Goal: Transaction & Acquisition: Purchase product/service

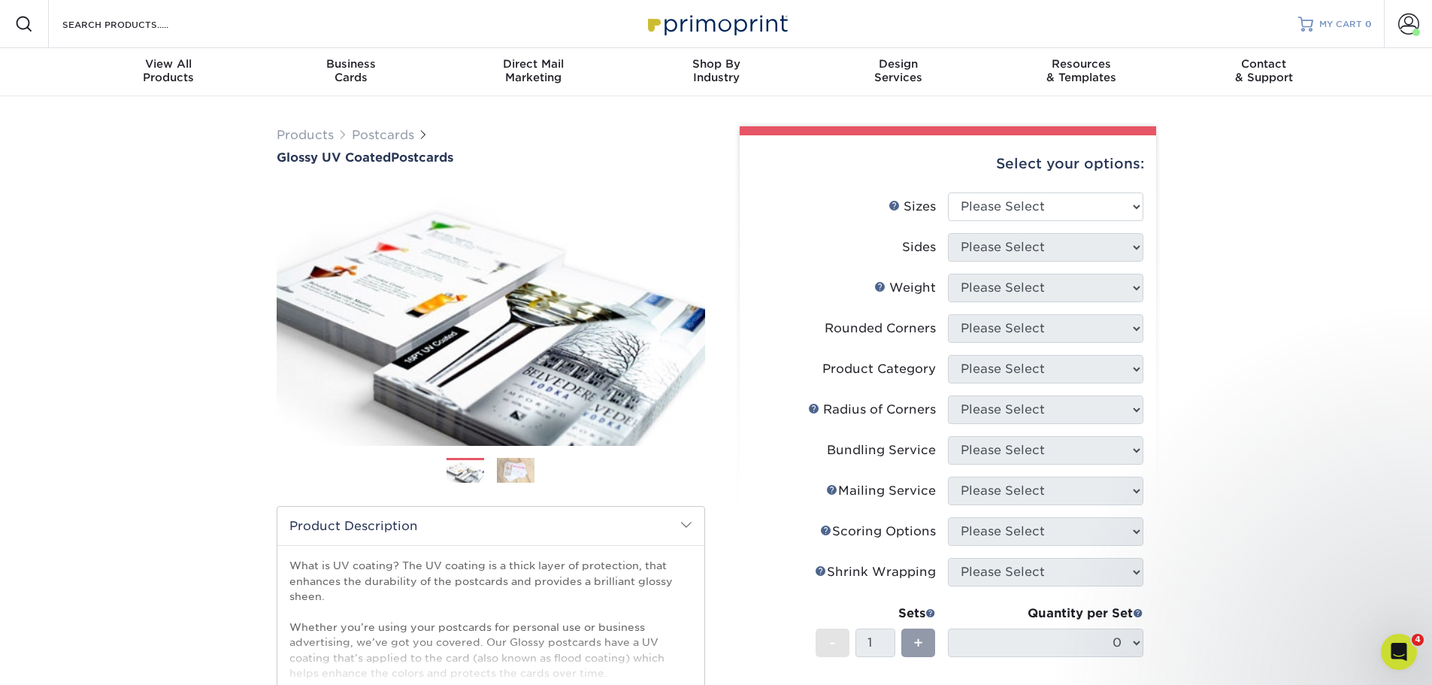
click at [1357, 23] on span "MY CART" at bounding box center [1340, 24] width 43 height 13
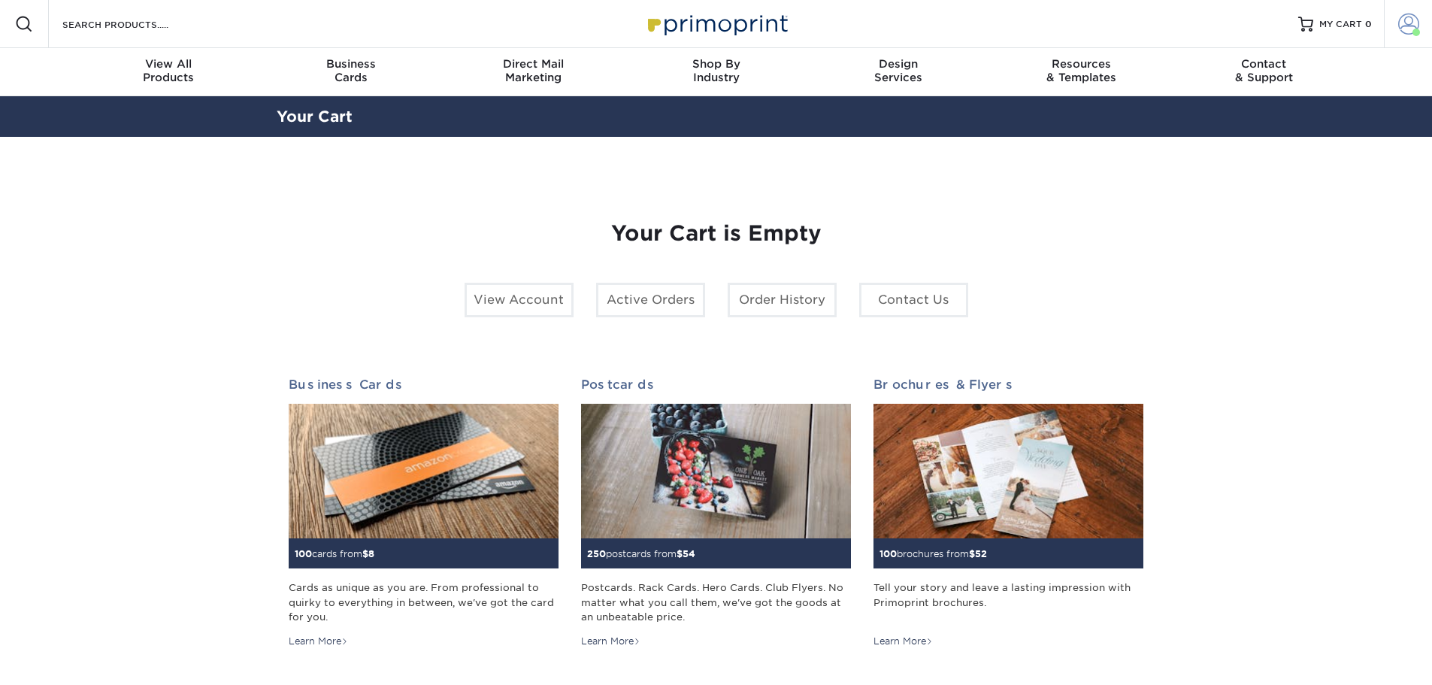
click at [1394, 32] on link "Account" at bounding box center [1408, 24] width 48 height 48
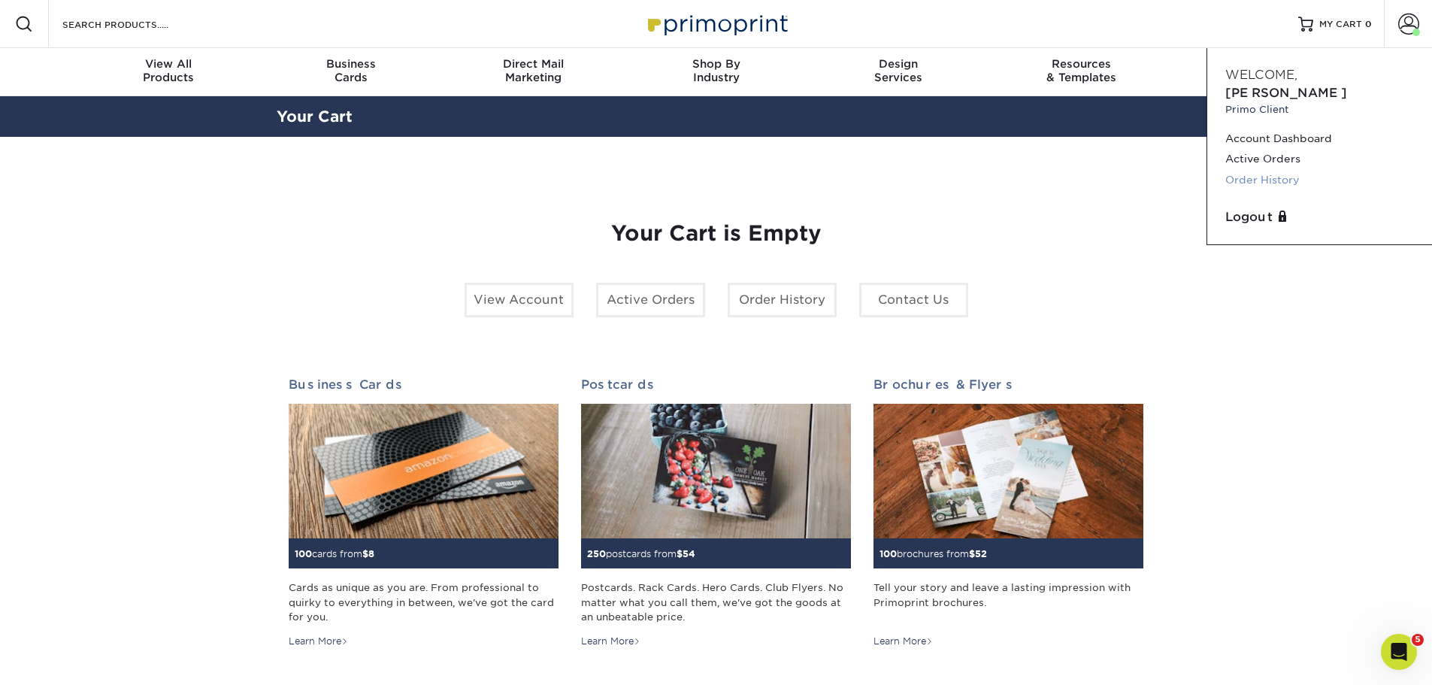
click at [1271, 170] on link "Order History" at bounding box center [1319, 180] width 189 height 20
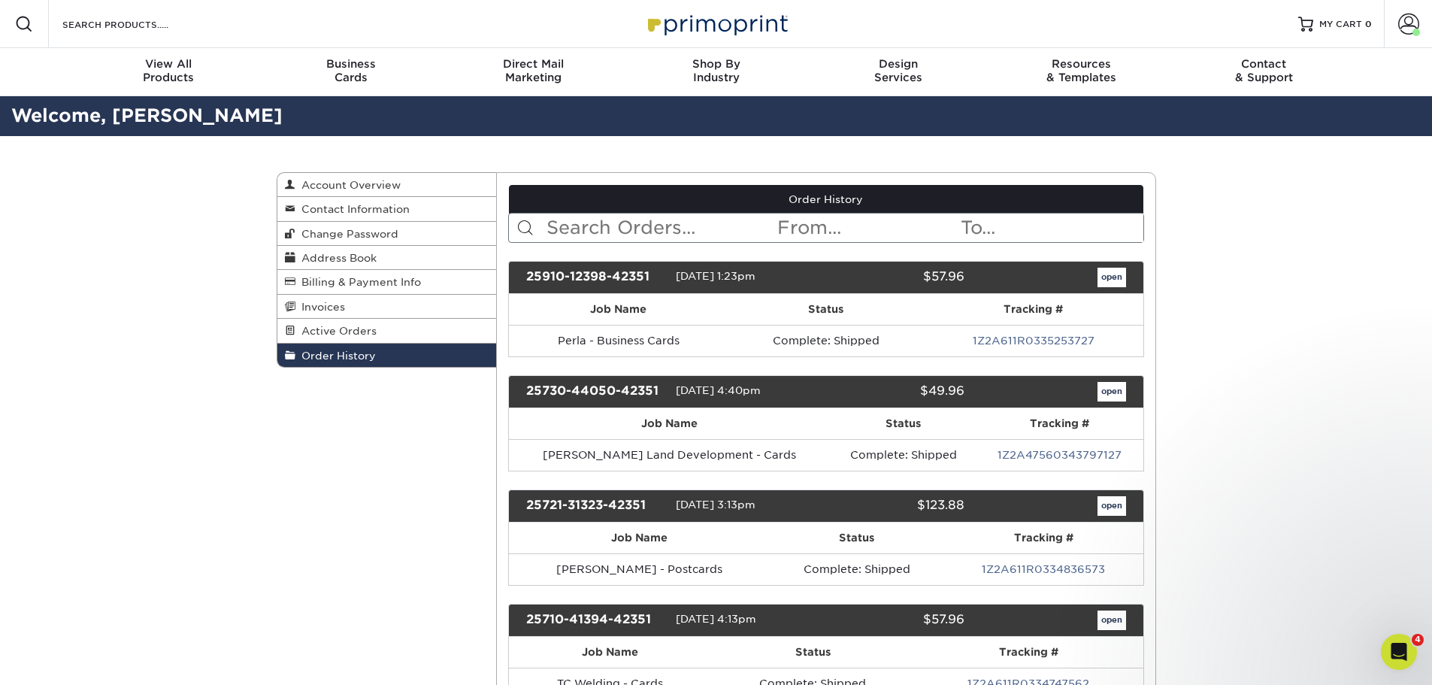
click at [683, 227] on input "text" at bounding box center [660, 227] width 231 height 29
type input "bill potter"
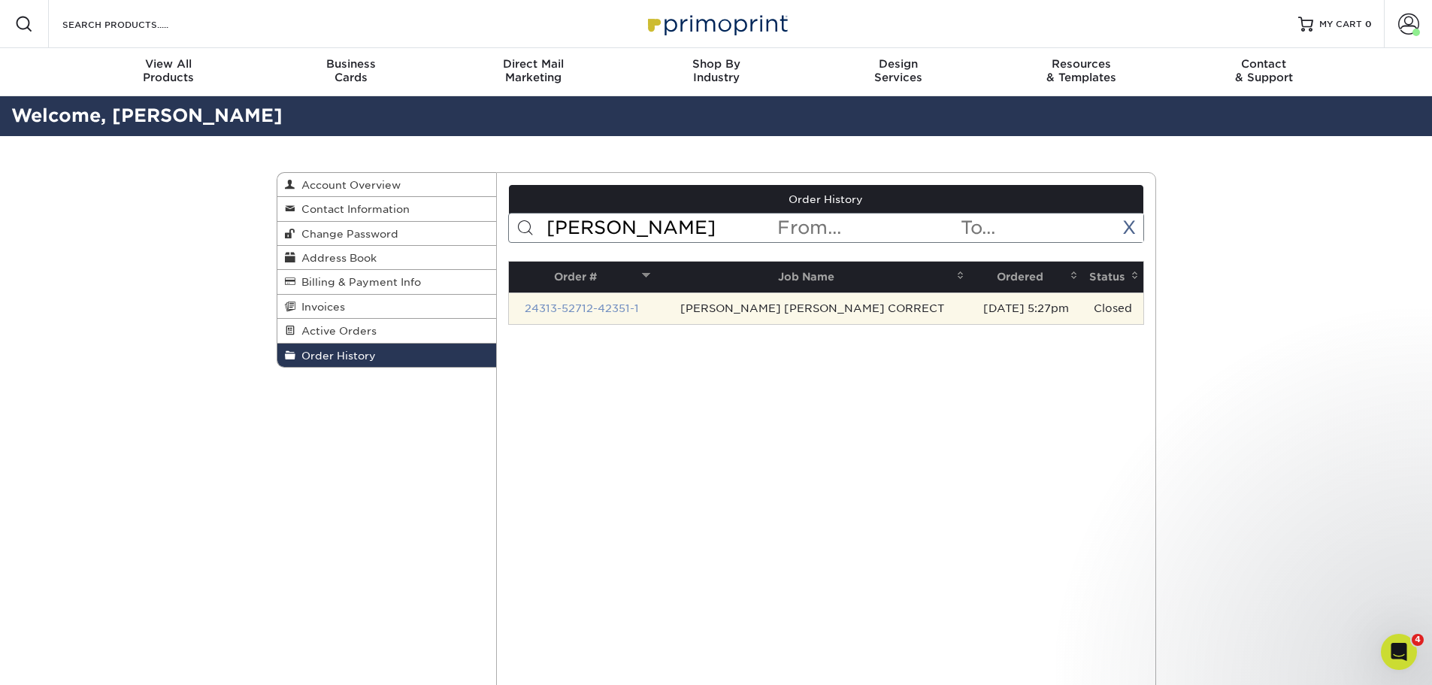
click at [616, 311] on link "24313-52712-42351-1" at bounding box center [582, 308] width 114 height 12
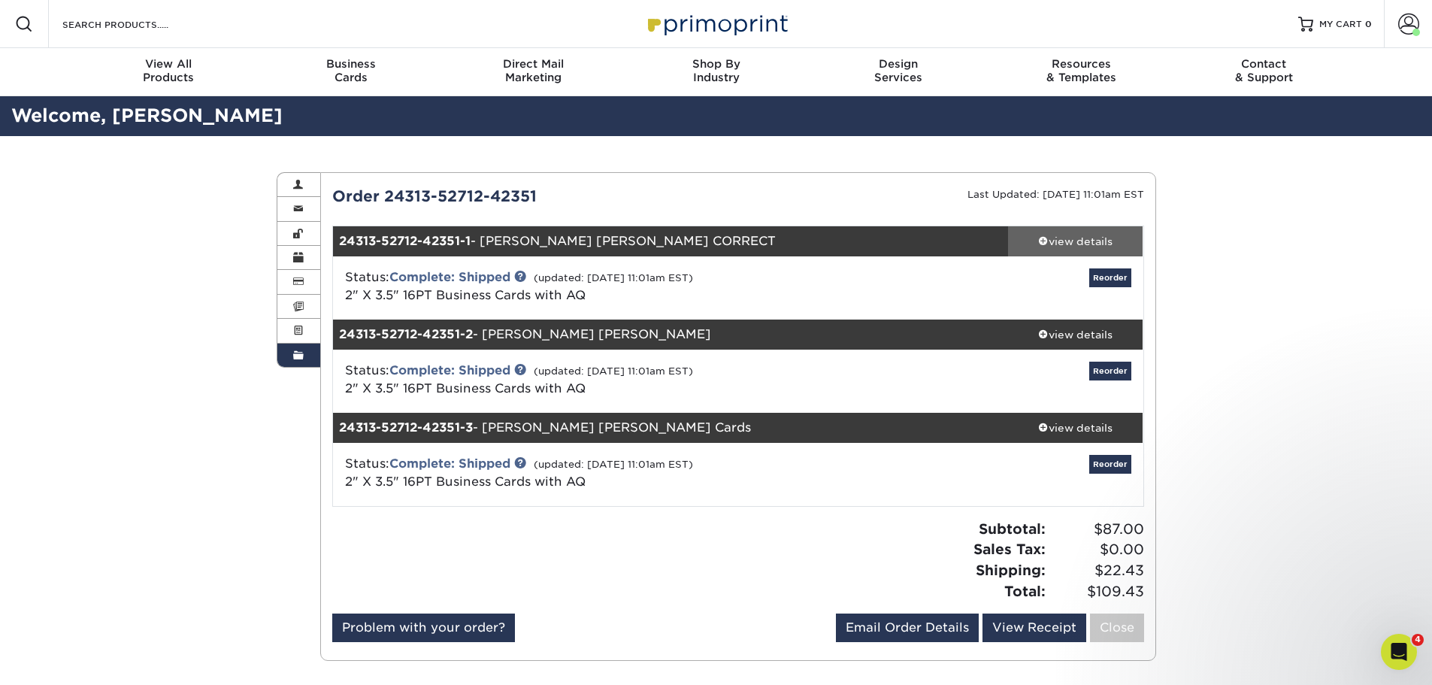
click at [1076, 234] on div "view details" at bounding box center [1075, 241] width 135 height 15
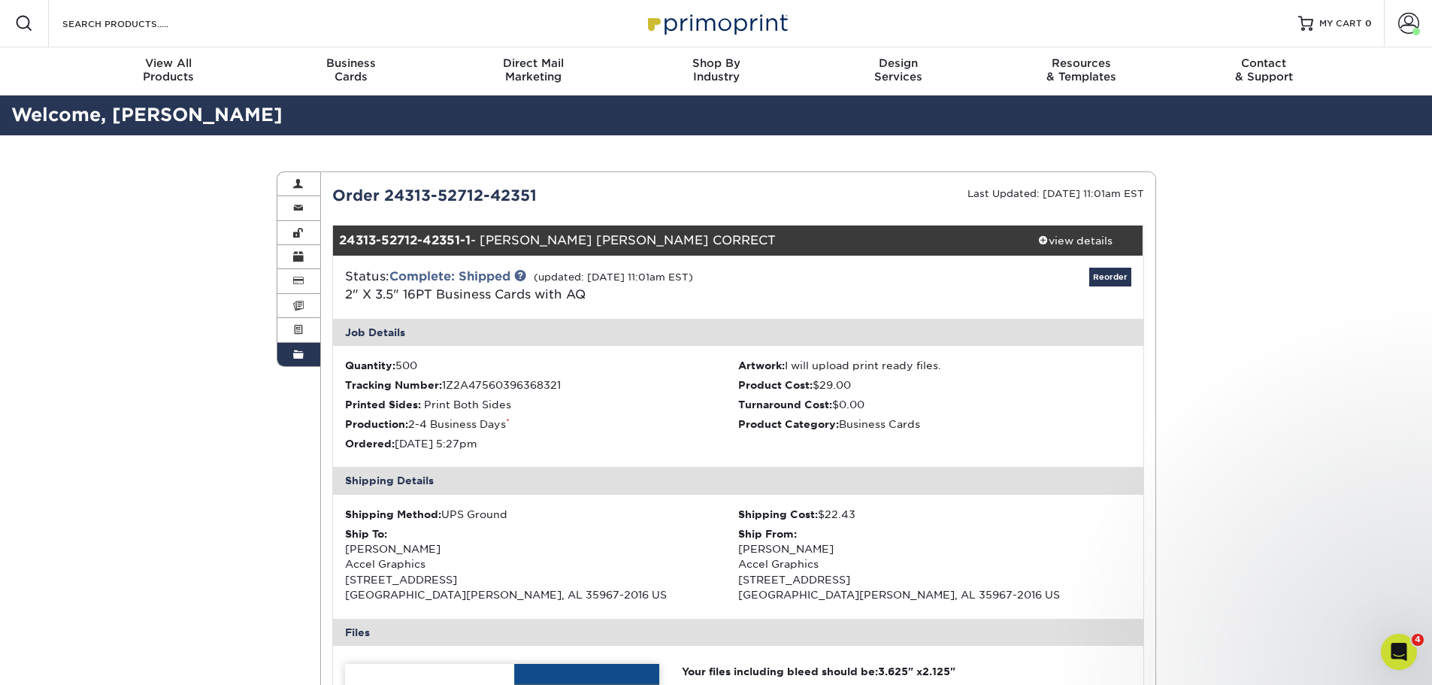
scroll to position [451, 0]
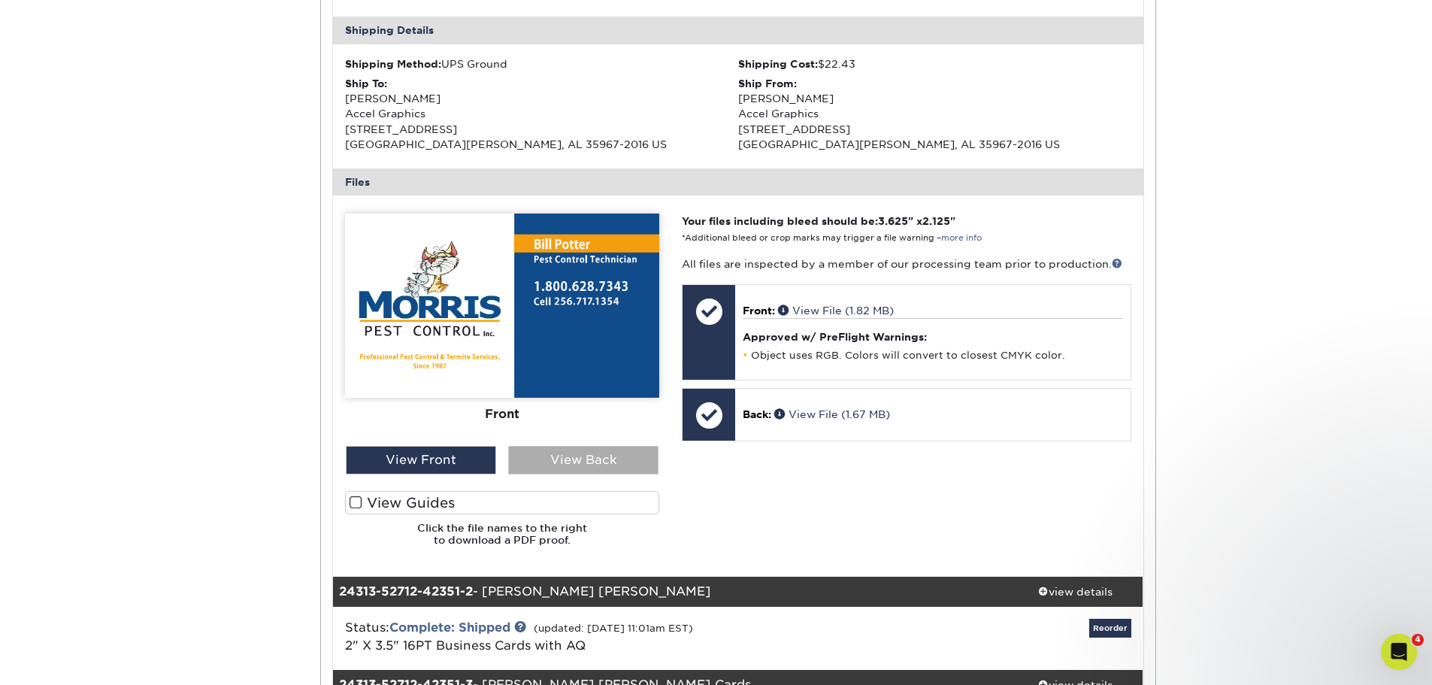
click at [591, 447] on div "View Back" at bounding box center [583, 460] width 150 height 29
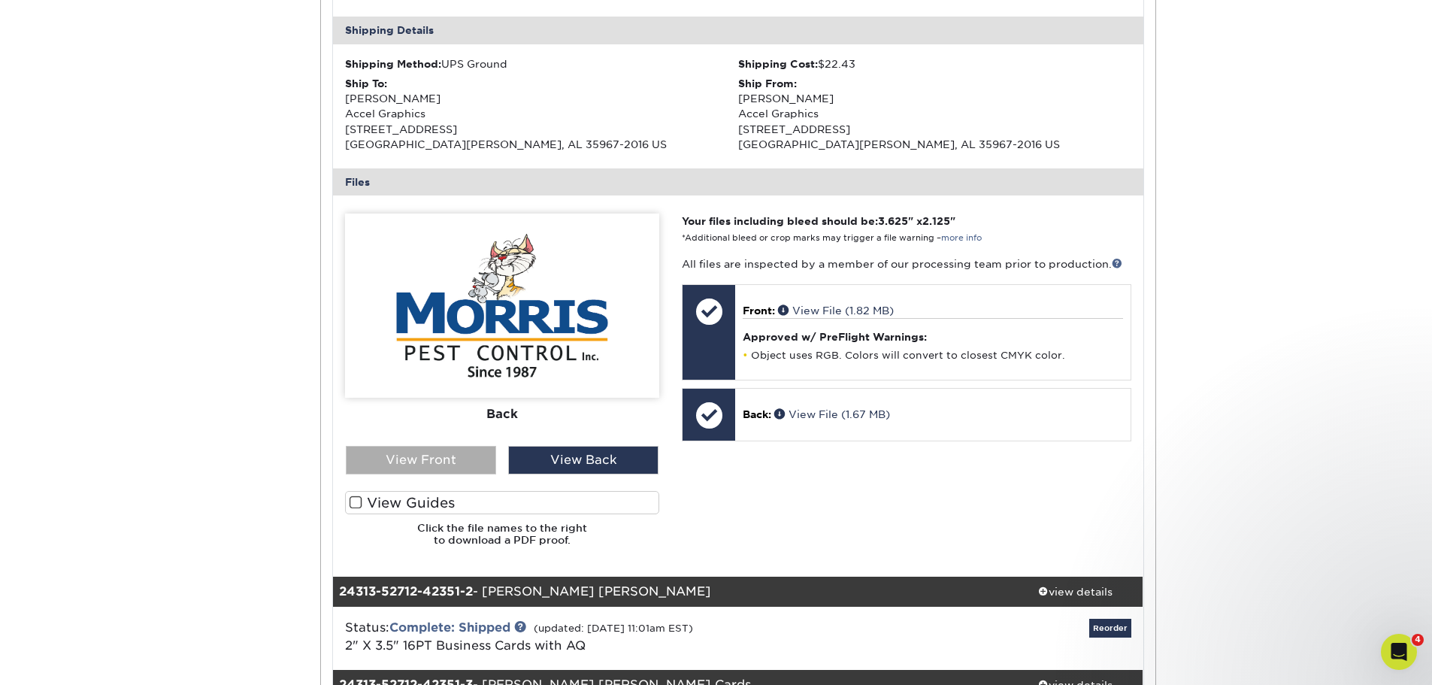
click at [443, 458] on div "View Front" at bounding box center [421, 460] width 150 height 29
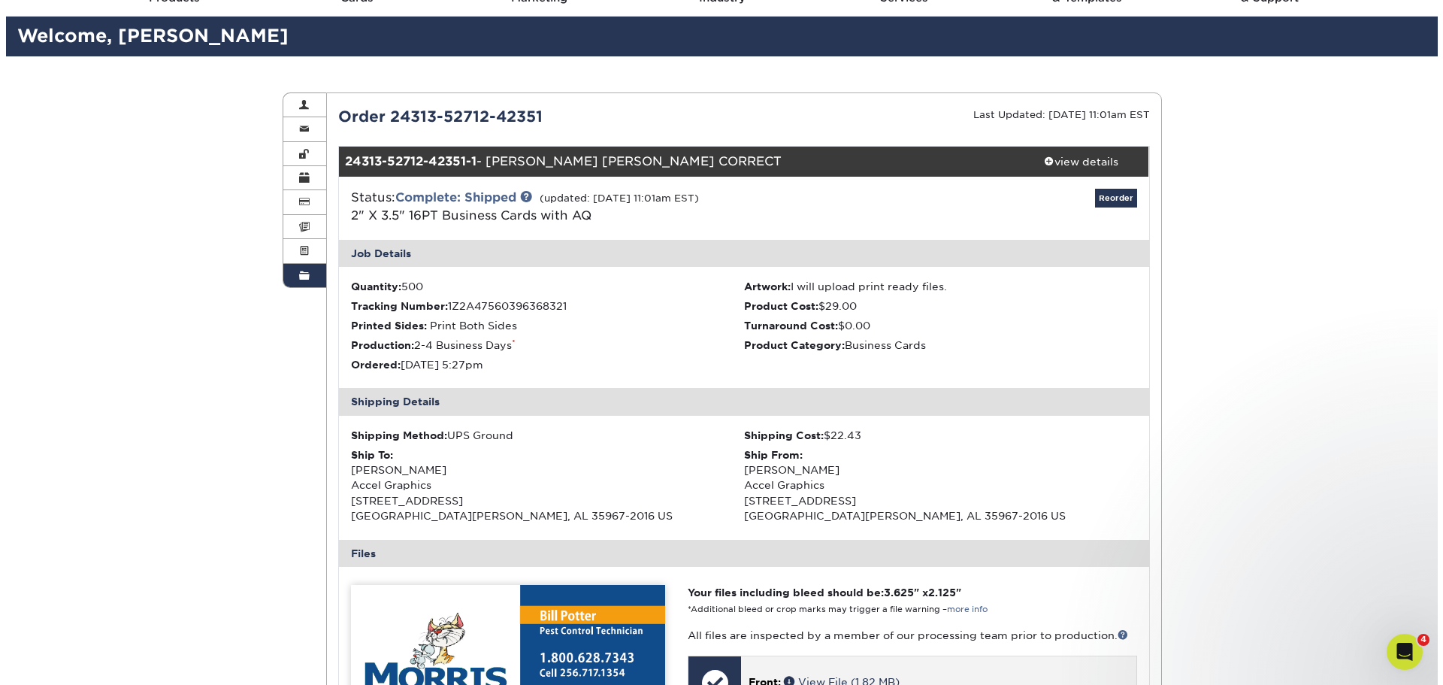
scroll to position [75, 0]
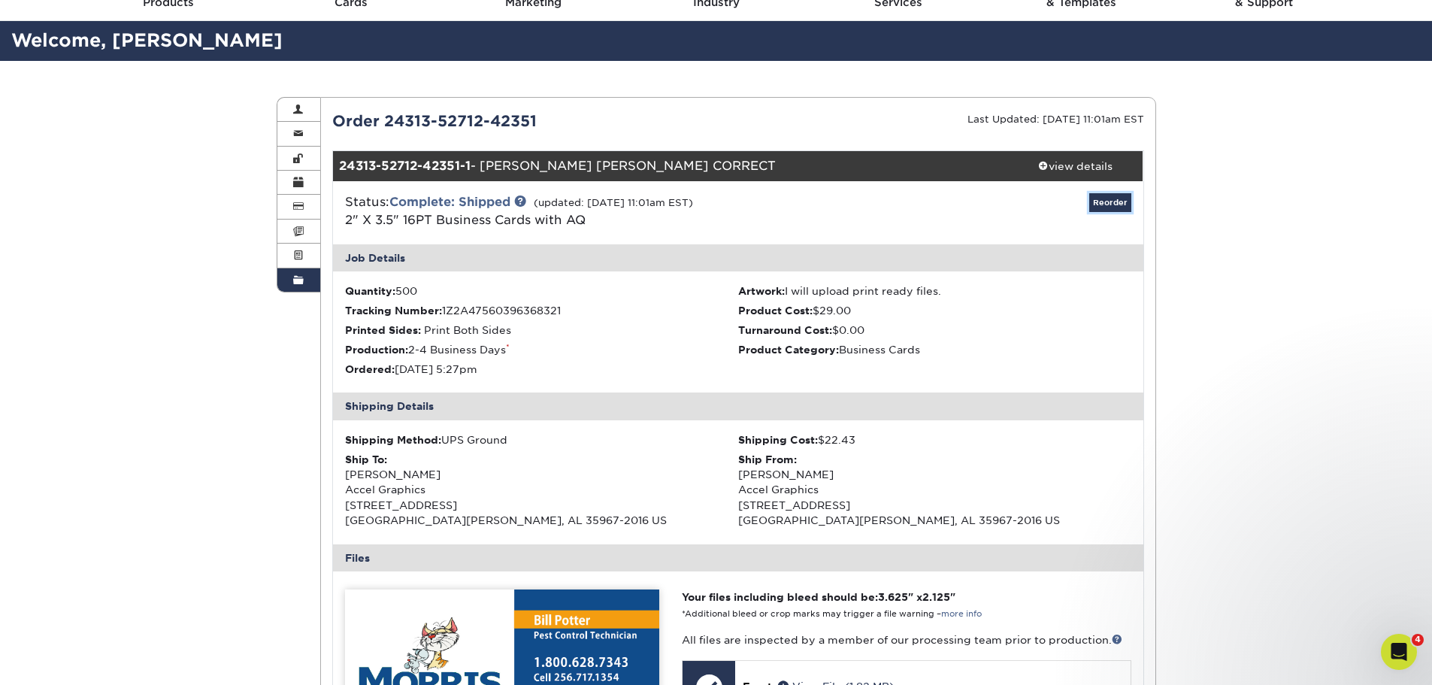
click at [1103, 202] on link "Reorder" at bounding box center [1110, 202] width 42 height 19
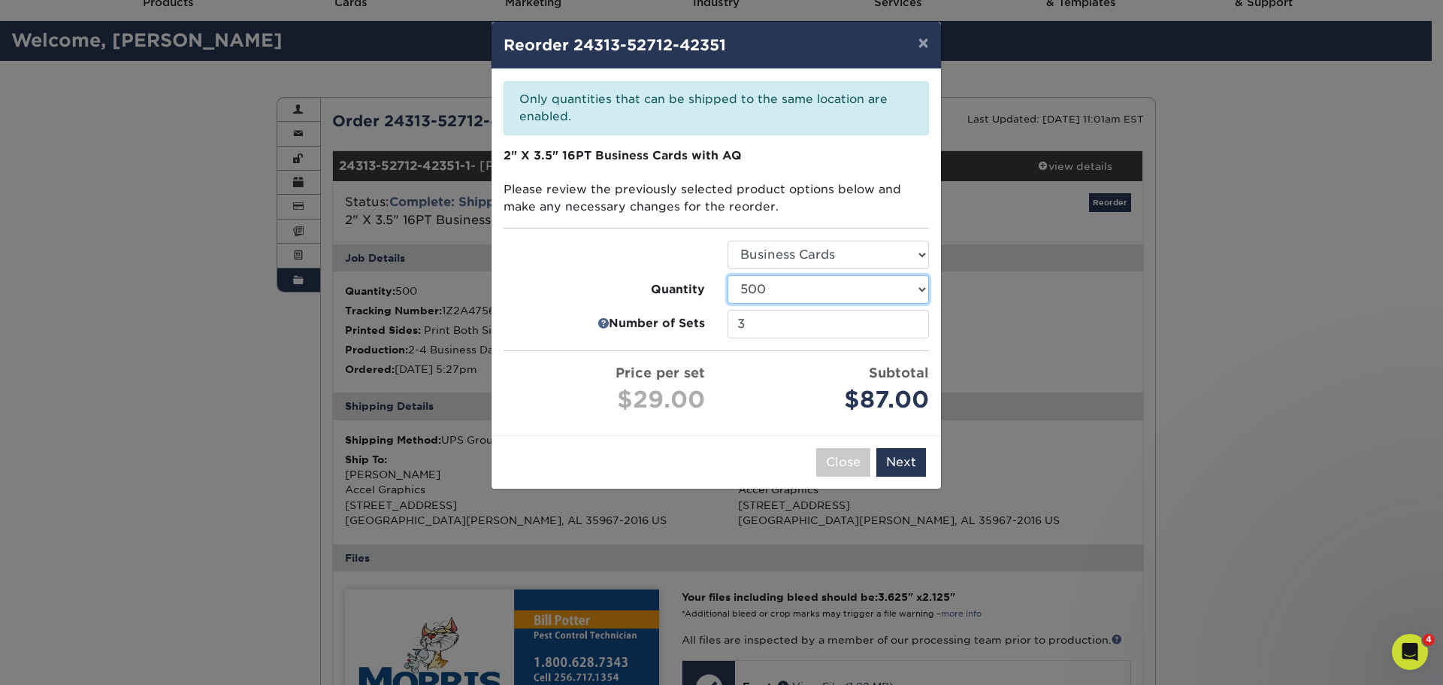
click at [823, 291] on select "500 1000 2500 5000" at bounding box center [828, 289] width 201 height 29
select select "52e3d710-0e8f-4d4d-8560-7d4d8655be69"
click at [728, 275] on select "500 1000 2500 5000" at bounding box center [828, 289] width 201 height 29
click at [914, 327] on input "2" at bounding box center [828, 324] width 201 height 29
type input "1"
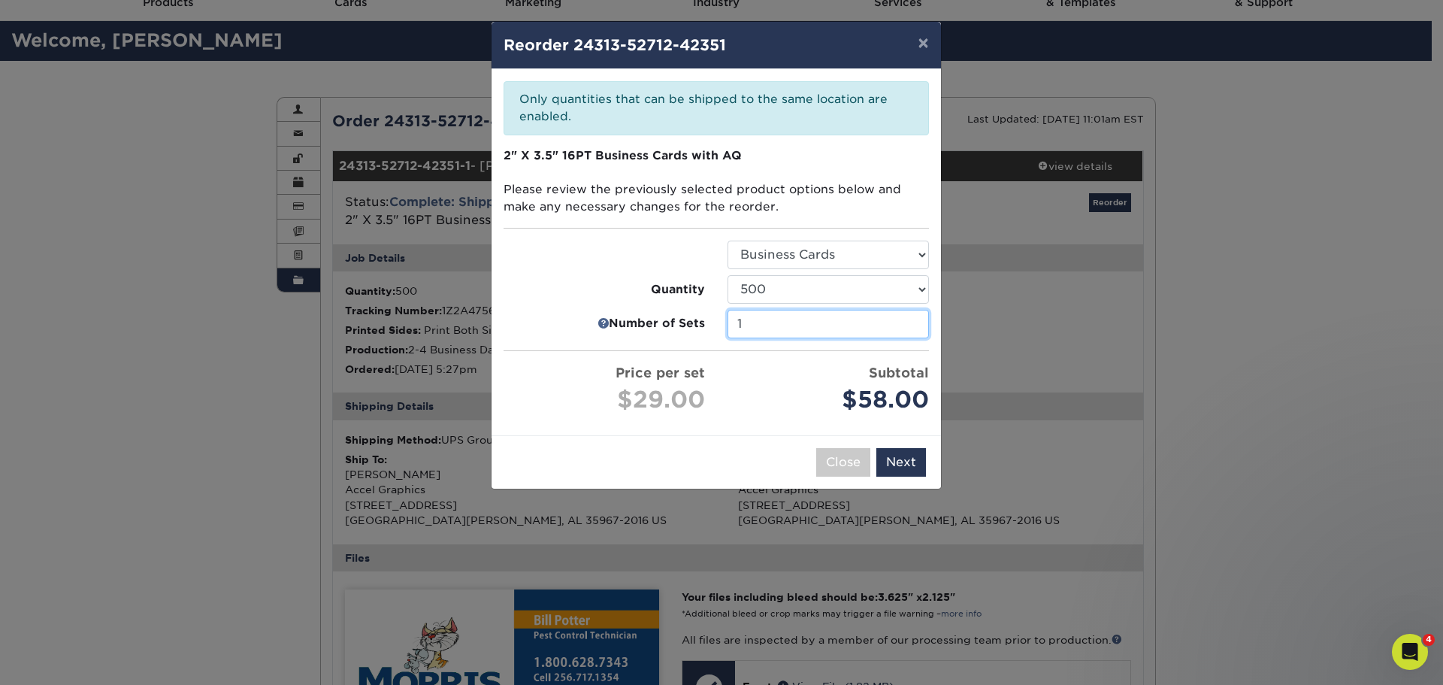
click at [914, 327] on input "1" at bounding box center [828, 324] width 201 height 29
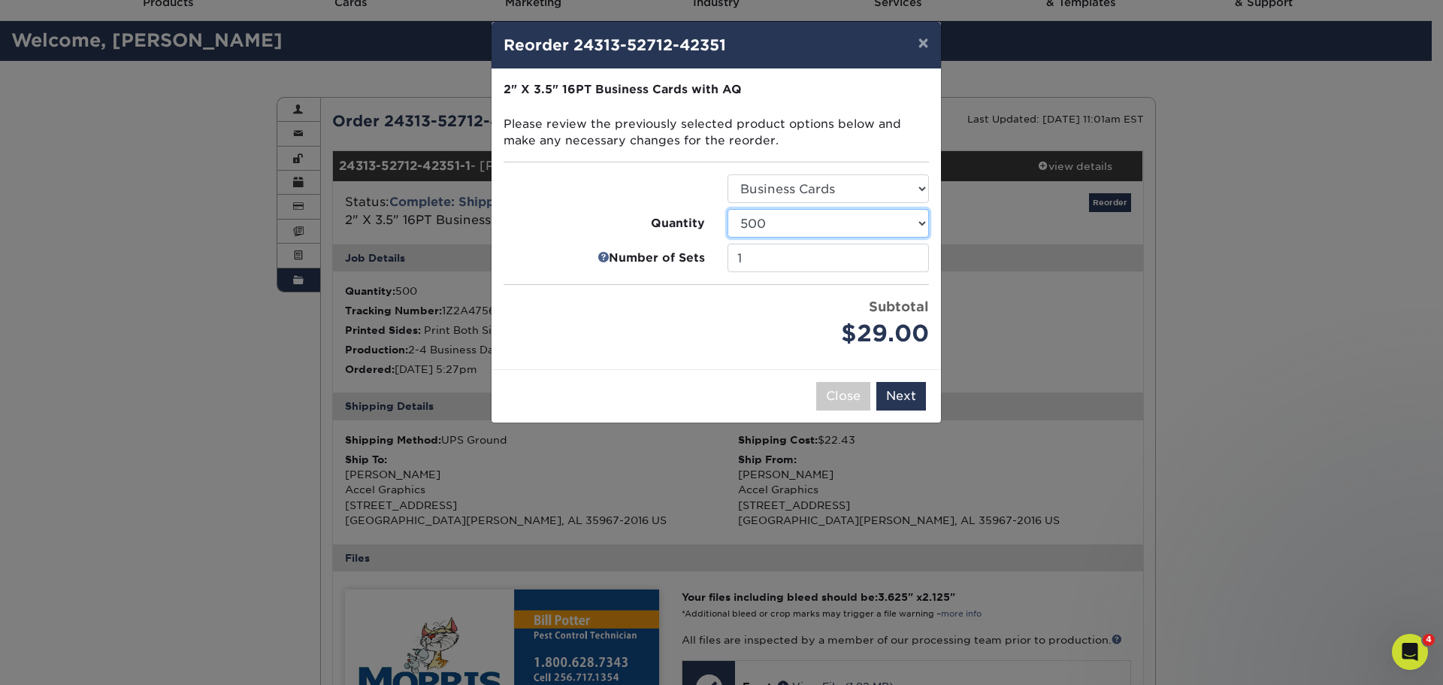
click at [848, 229] on select "500 1000 2500 5000 7500 10000 15000 20000 25000" at bounding box center [828, 223] width 201 height 29
select select "52e3d710-0e8f-4d4d-8560-7d4d8655be69"
click at [728, 209] on select "500 1000 2500 5000 7500 10000 15000 20000 25000" at bounding box center [828, 223] width 201 height 29
click at [897, 397] on button "Next" at bounding box center [901, 396] width 50 height 29
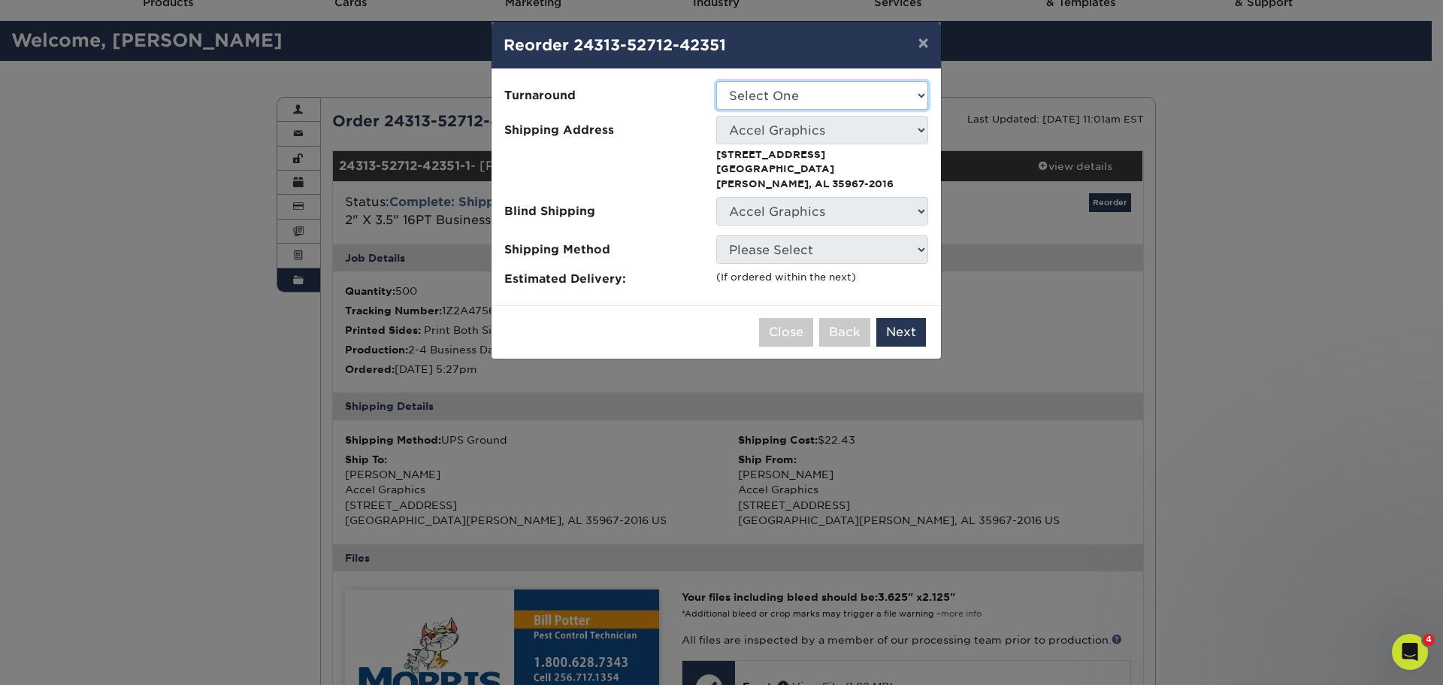
click at [809, 106] on select "Select One 2-4 Business Days 2 Day Next Business Day" at bounding box center [822, 95] width 212 height 29
select select "450b0331-818c-498d-bfc2-f0e395386891"
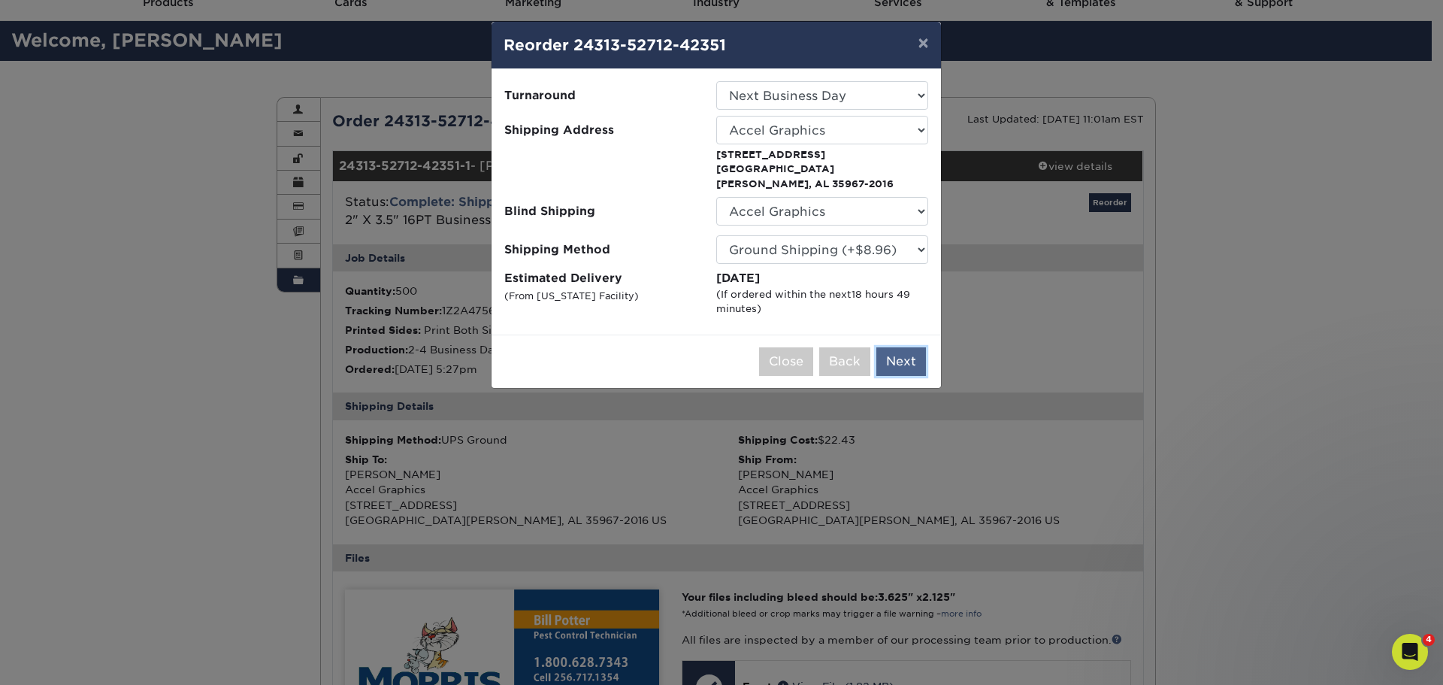
click at [904, 347] on button "Next" at bounding box center [901, 361] width 50 height 29
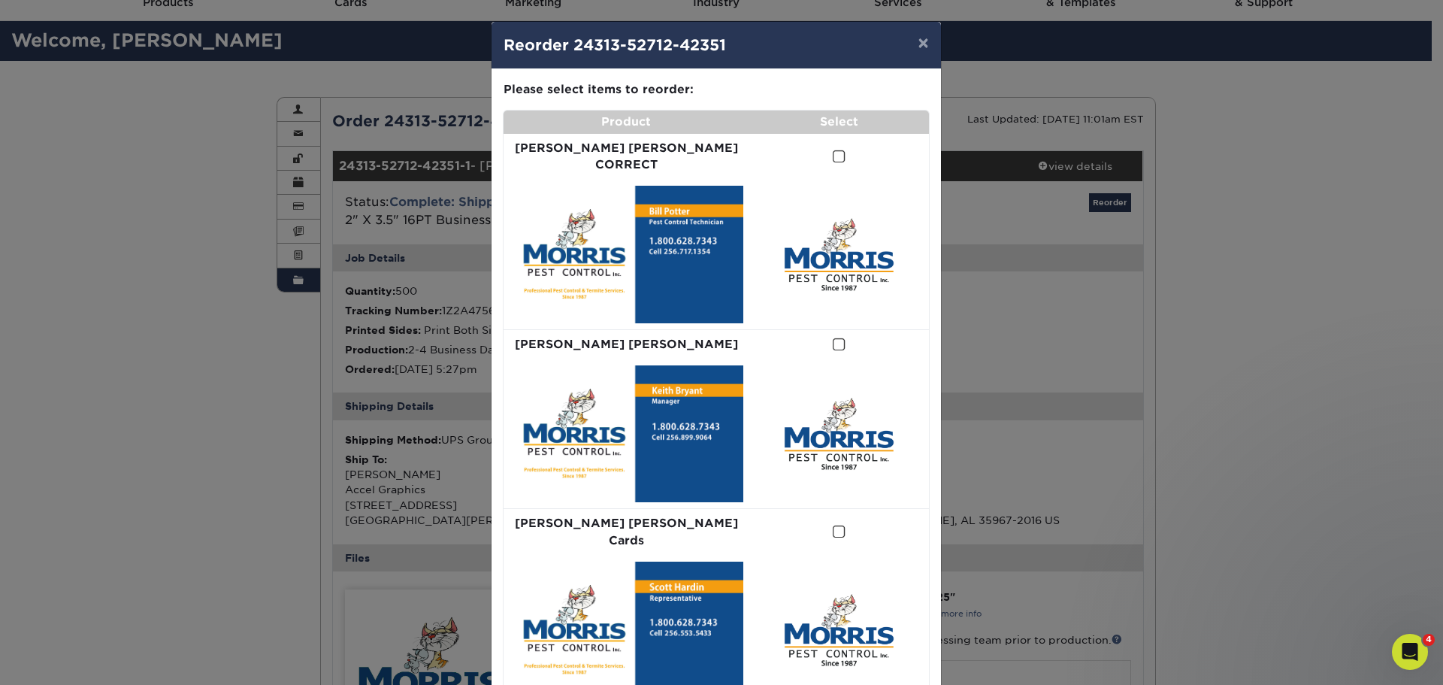
click at [833, 150] on span at bounding box center [839, 157] width 13 height 14
click at [0, 0] on input "checkbox" at bounding box center [0, 0] width 0 height 0
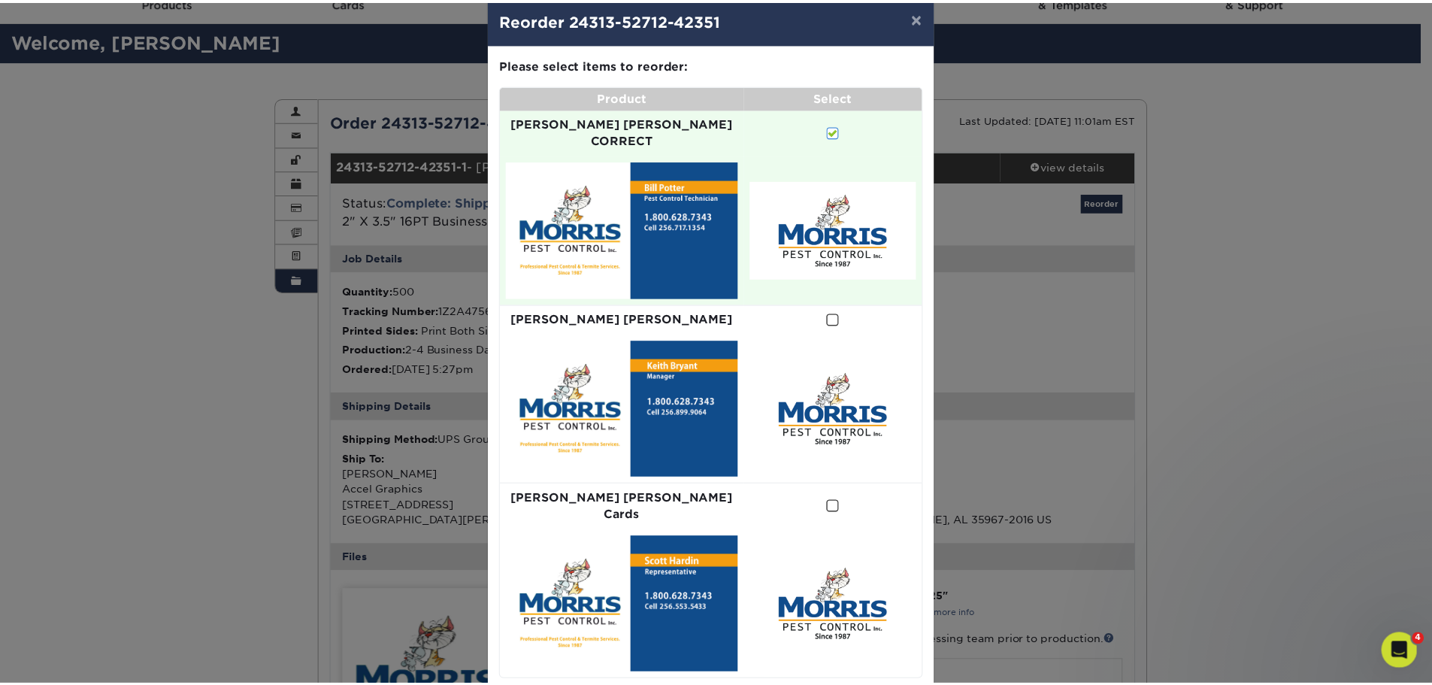
scroll to position [35, 0]
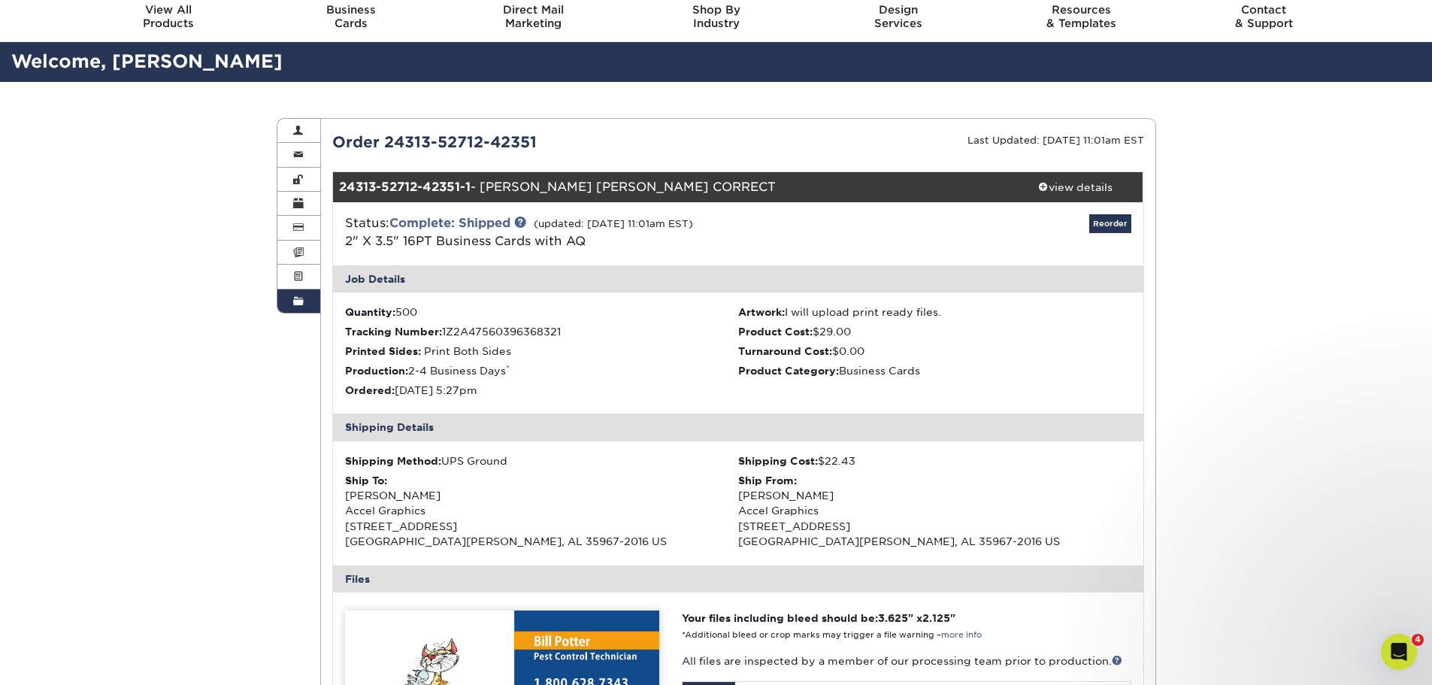
scroll to position [0, 0]
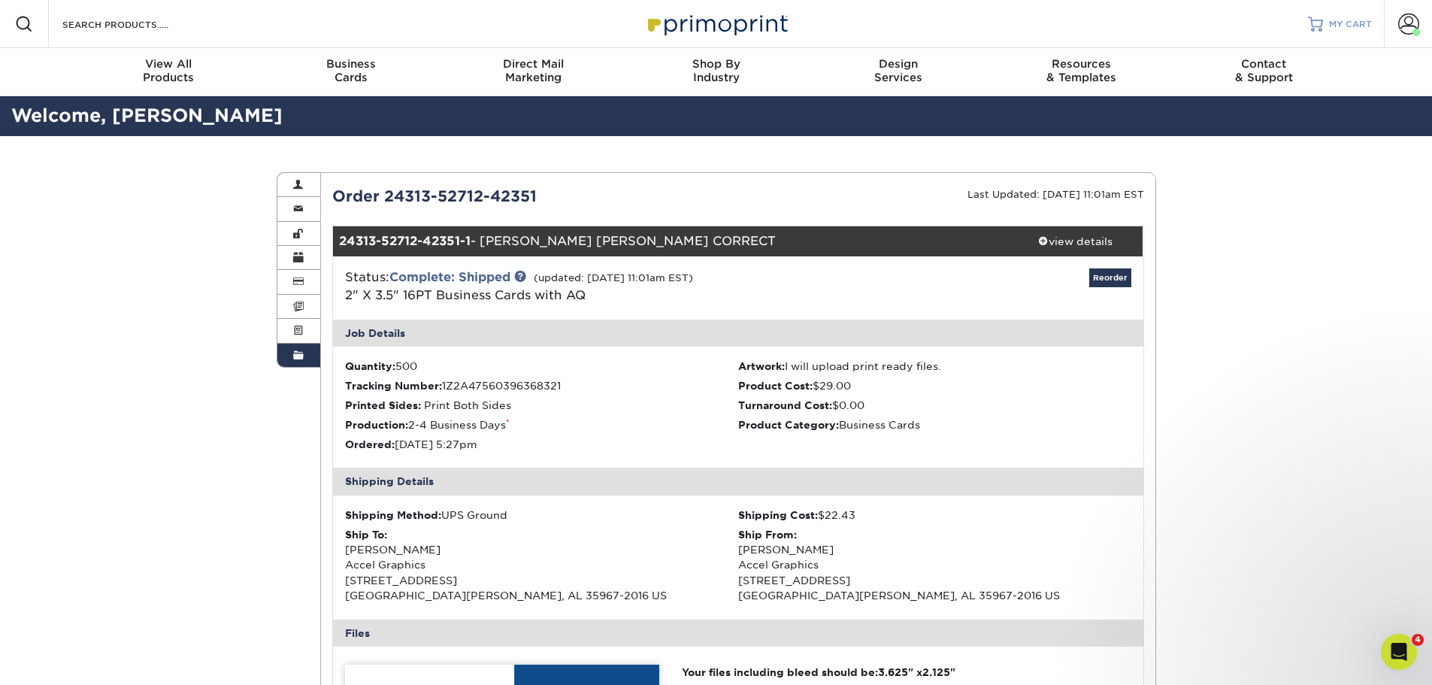
click at [1363, 23] on span "MY CART" at bounding box center [1350, 24] width 43 height 13
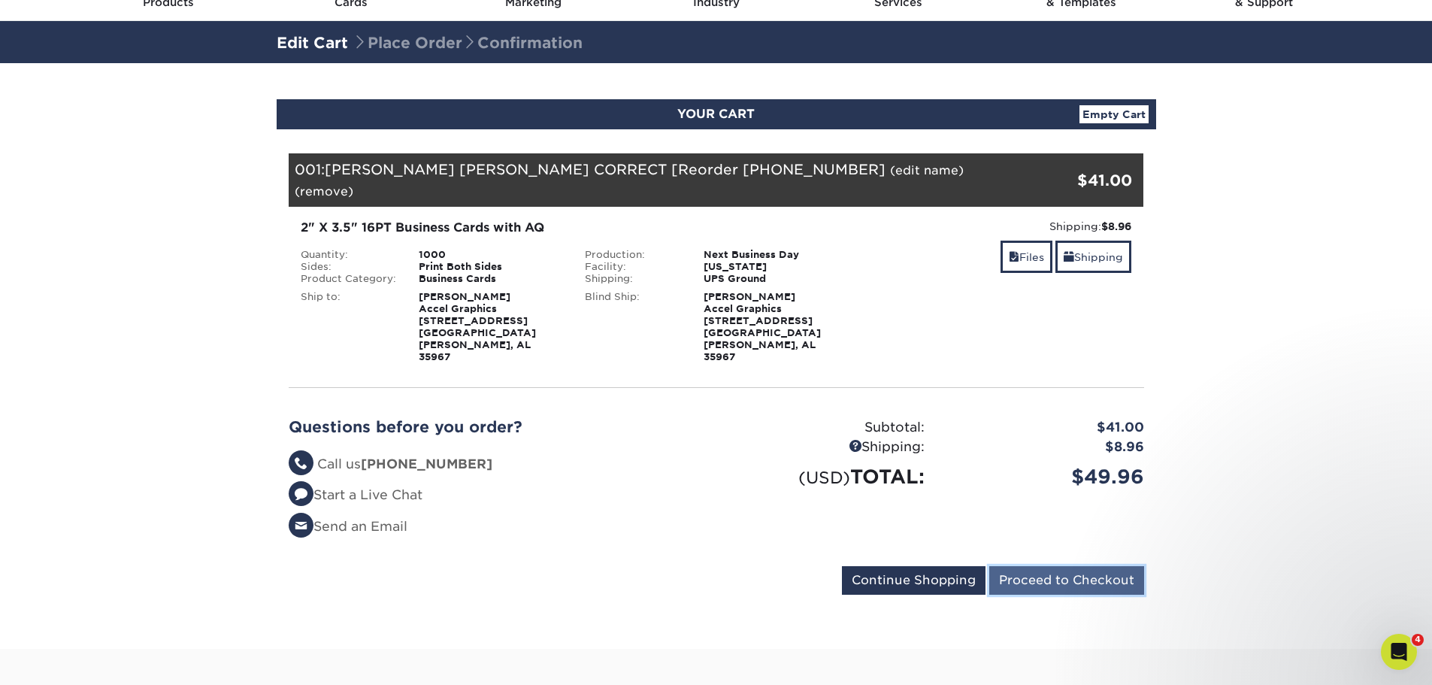
click at [1078, 566] on input "Proceed to Checkout" at bounding box center [1066, 580] width 155 height 29
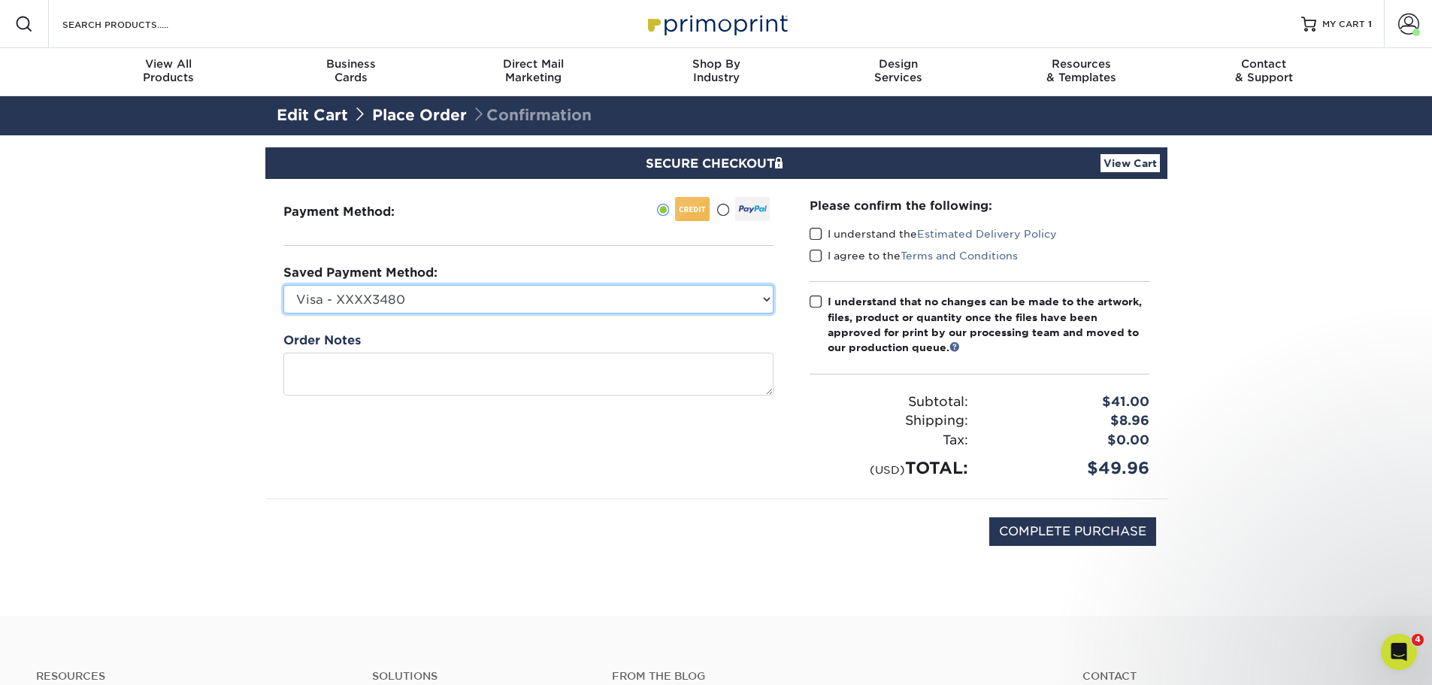
click at [716, 300] on select "Visa - XXXX3480 New Credit Card" at bounding box center [528, 299] width 490 height 29
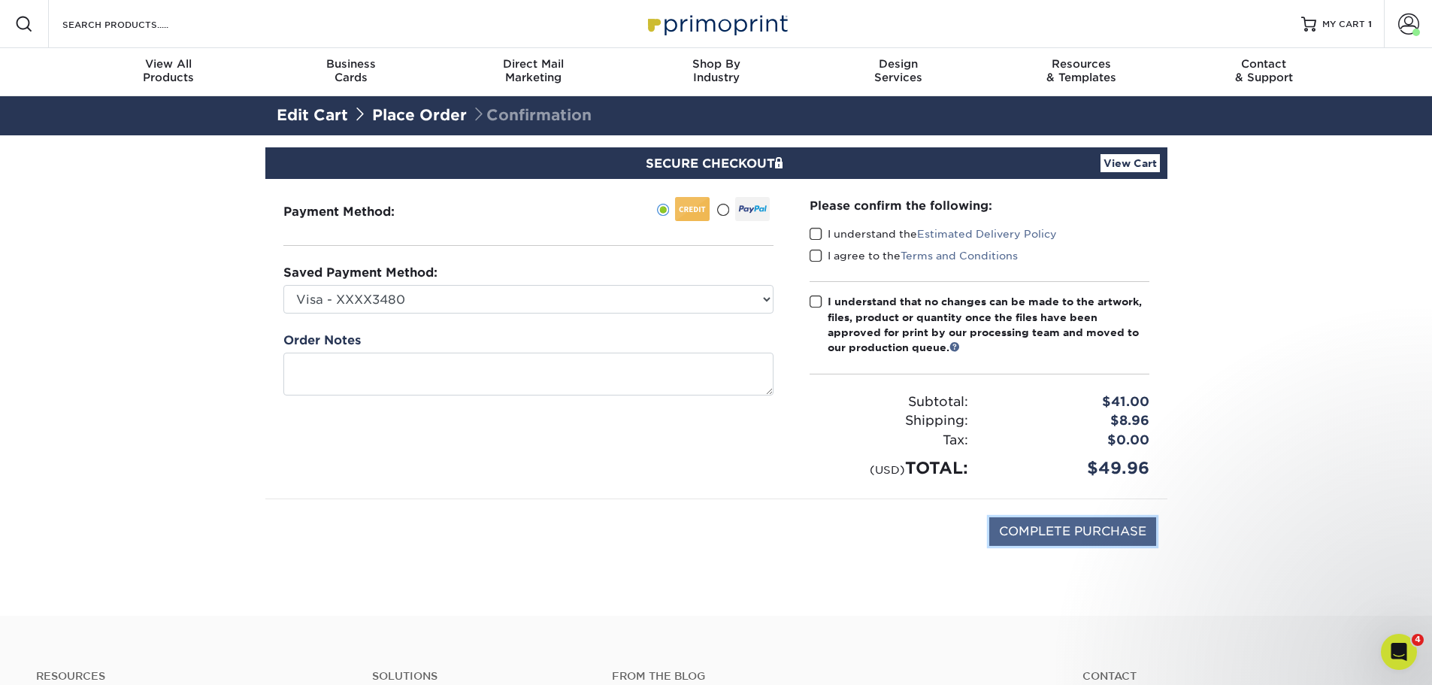
click at [1081, 530] on input "COMPLETE PURCHASE" at bounding box center [1072, 531] width 167 height 29
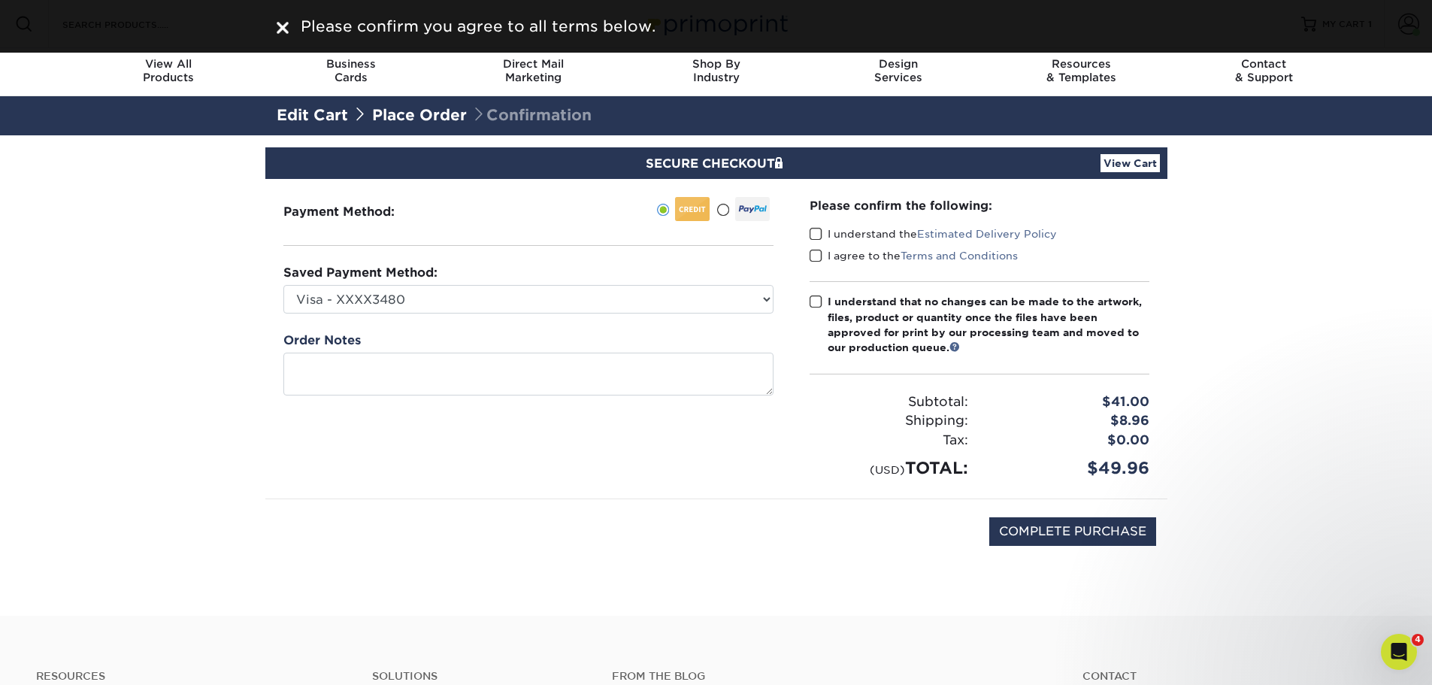
drag, startPoint x: 804, startPoint y: 230, endPoint x: 812, endPoint y: 247, distance: 19.2
click at [804, 231] on div "Please confirm the following: I understand the Estimated Delivery Policy I agre…" at bounding box center [979, 338] width 376 height 319
drag, startPoint x: 815, startPoint y: 231, endPoint x: 813, endPoint y: 251, distance: 20.4
click at [815, 233] on span at bounding box center [815, 234] width 13 height 14
click at [0, 0] on input "I understand the Estimated Delivery Policy" at bounding box center [0, 0] width 0 height 0
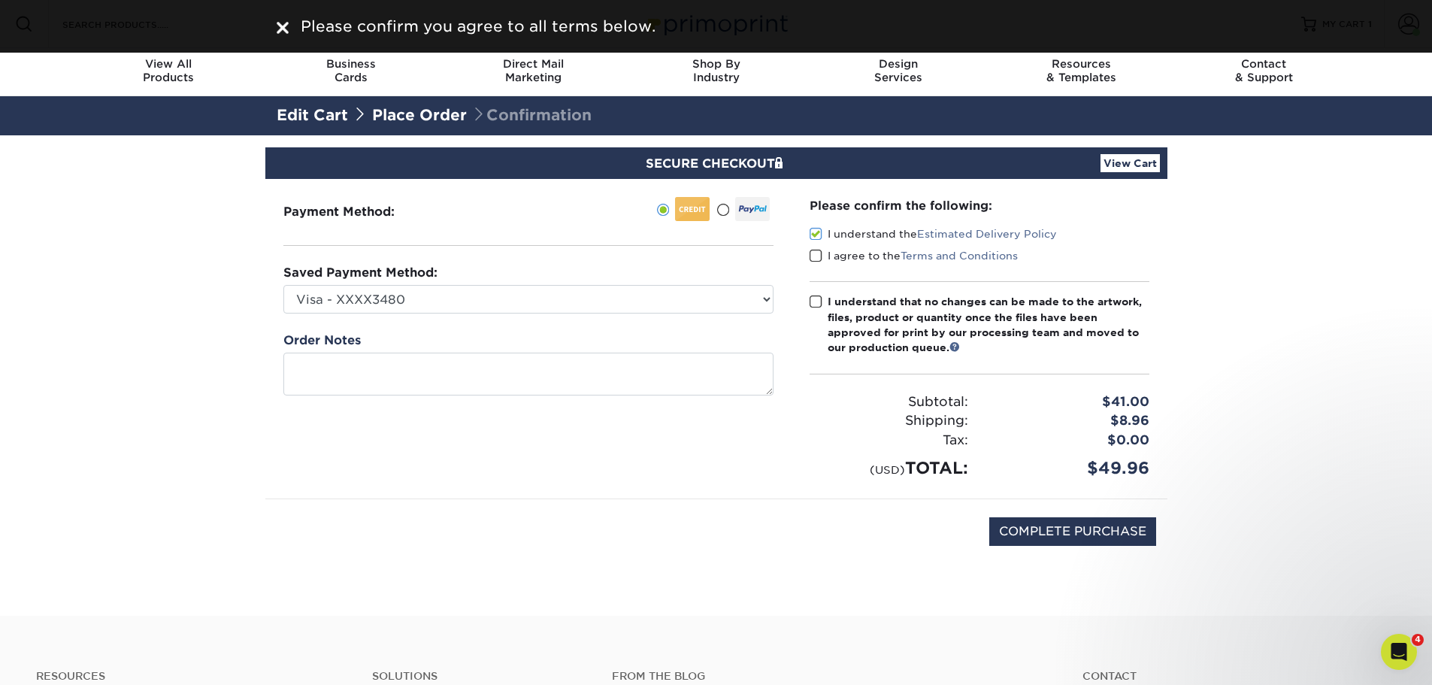
click at [813, 252] on span at bounding box center [815, 256] width 13 height 14
click at [0, 0] on input "I agree to the Terms and Conditions" at bounding box center [0, 0] width 0 height 0
click at [818, 301] on span at bounding box center [815, 302] width 13 height 14
click at [0, 0] on input "I understand that no changes can be made to the artwork, files, product or quan…" at bounding box center [0, 0] width 0 height 0
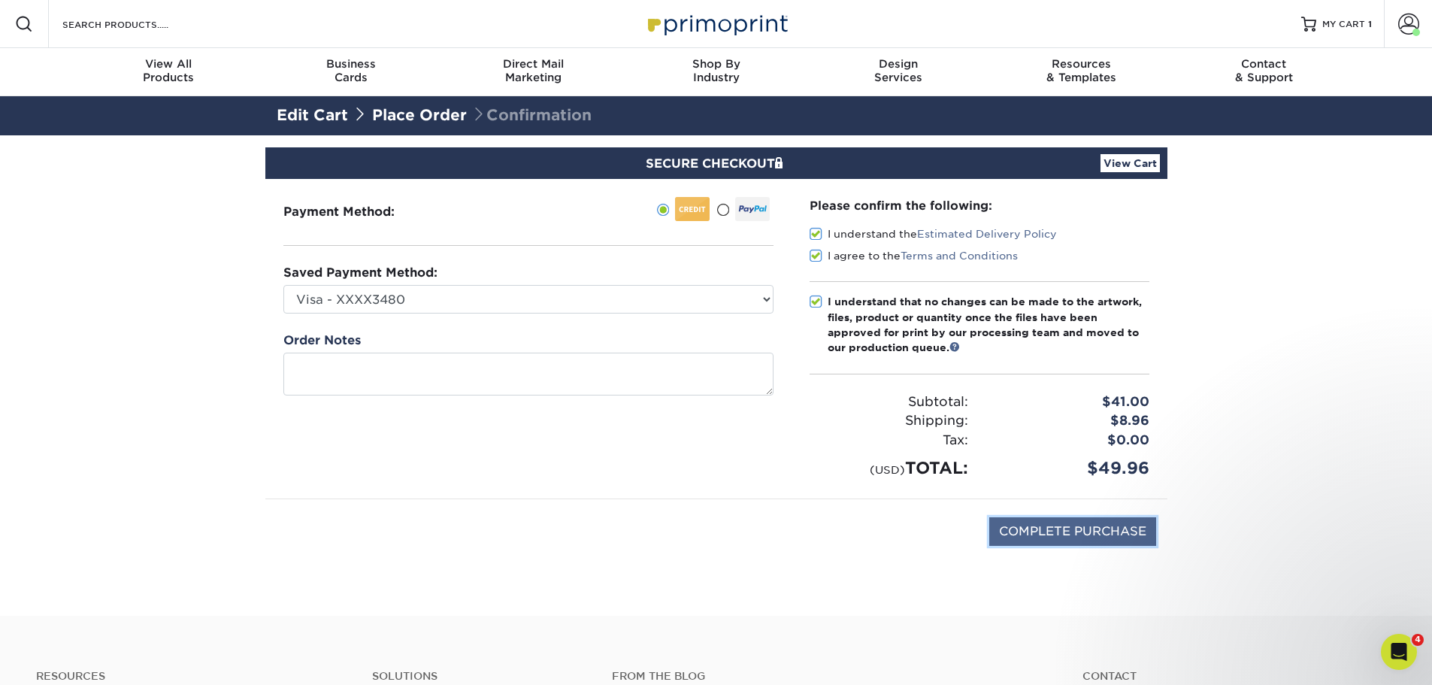
click at [1066, 529] on input "COMPLETE PURCHASE" at bounding box center [1072, 531] width 167 height 29
type input "PROCESSING, PLEASE WAIT..."
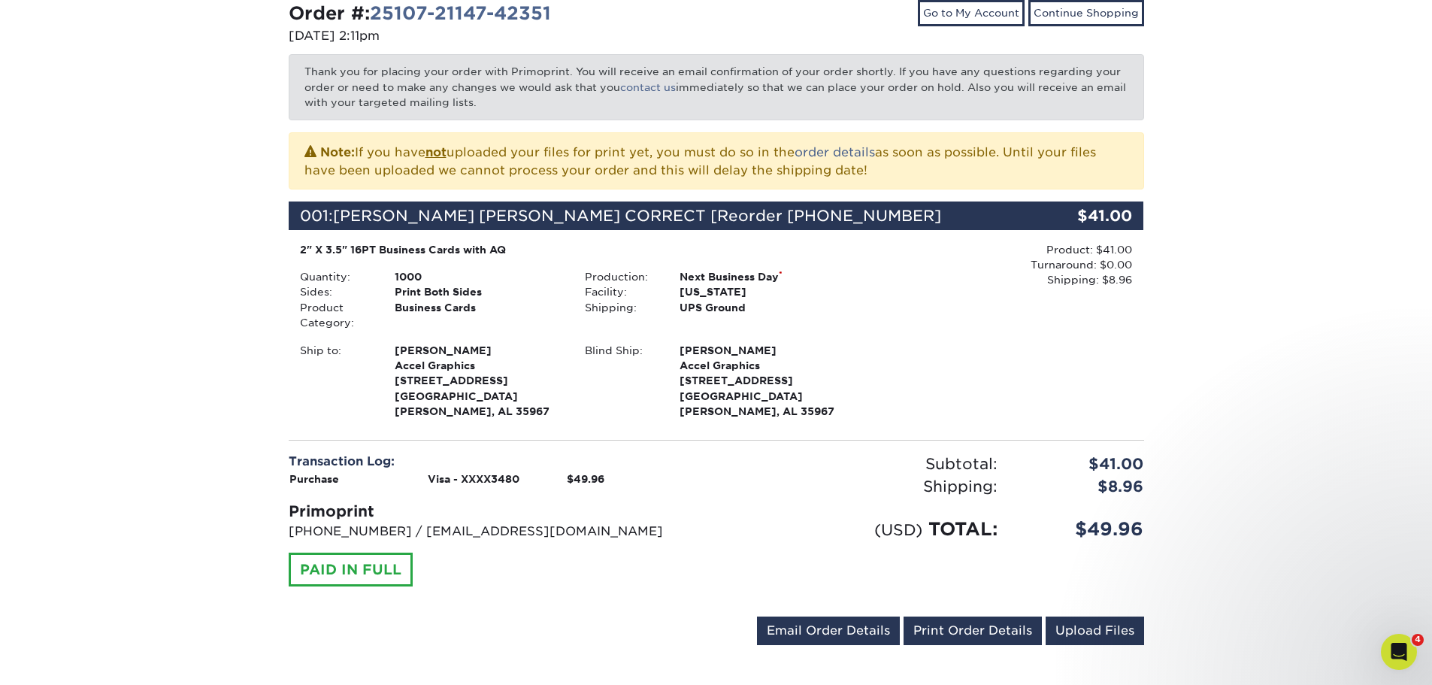
scroll to position [225, 0]
